Goal: Task Accomplishment & Management: Complete application form

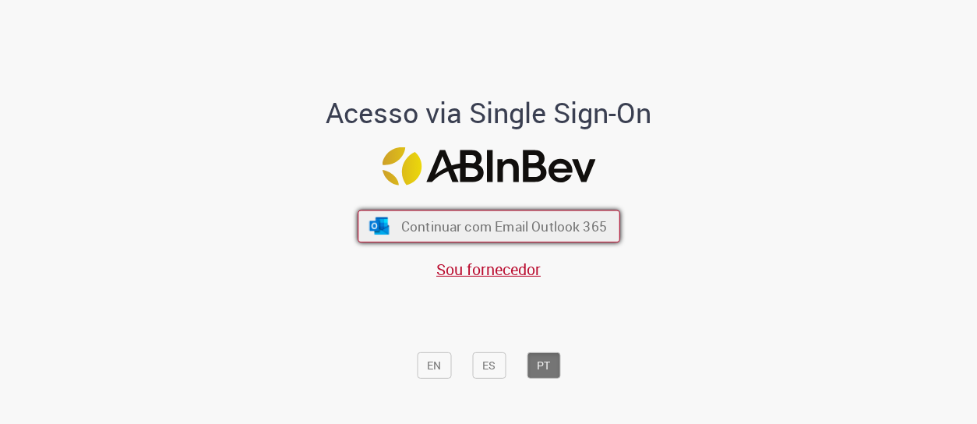
click at [488, 230] on span "Continuar com Email Outlook 365" at bounding box center [504, 226] width 206 height 18
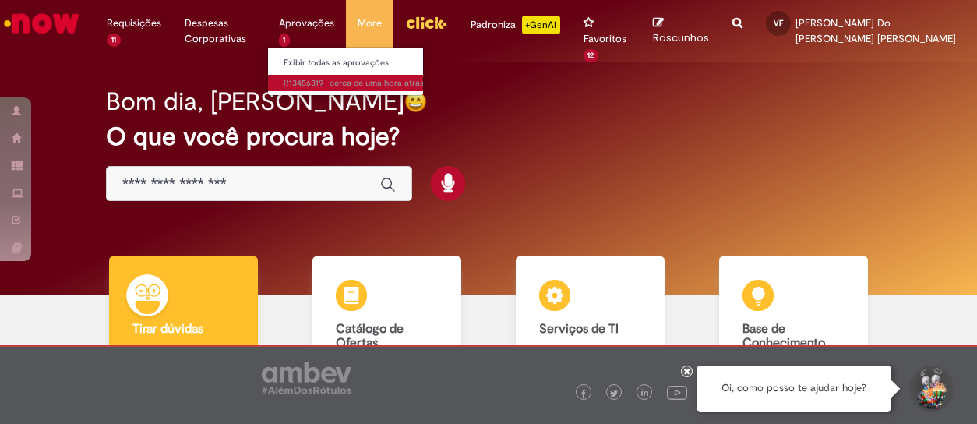
click at [337, 86] on span "cerca de uma hora atrás cerca de uma hora atrás R13456319" at bounding box center [354, 83] width 140 height 12
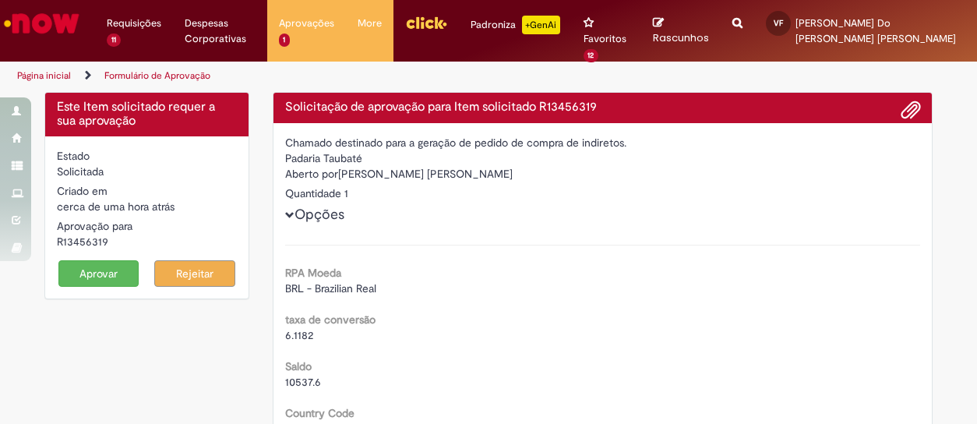
click at [108, 270] on button "Aprovar" at bounding box center [98, 273] width 81 height 26
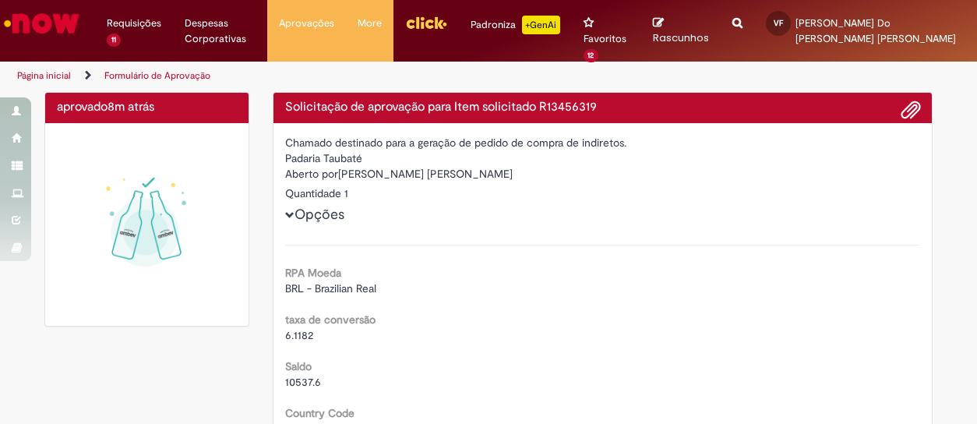
click at [41, 21] on img "Ir para a Homepage" at bounding box center [42, 23] width 80 height 31
